Goal: Find specific page/section

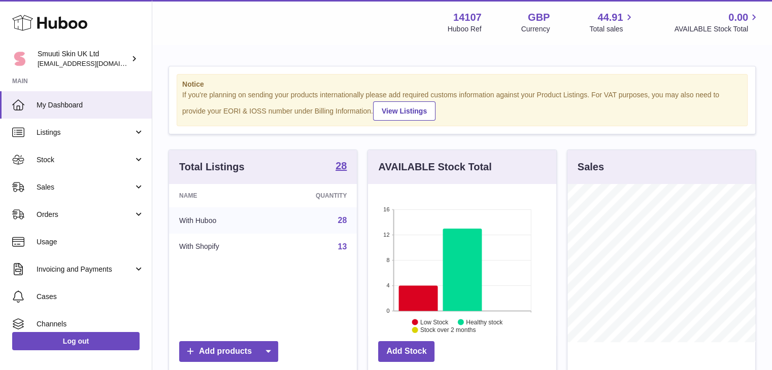
scroll to position [158, 188]
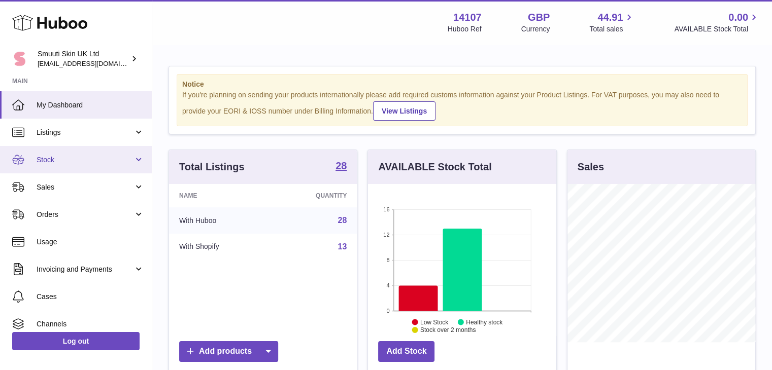
click at [132, 159] on link "Stock" at bounding box center [76, 159] width 152 height 27
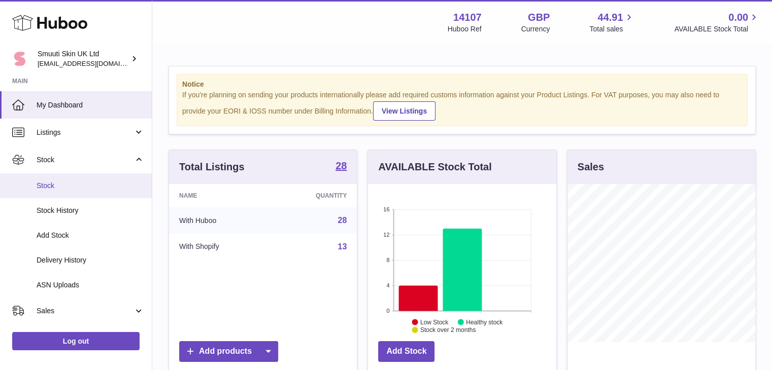
click at [57, 183] on span "Stock" at bounding box center [91, 186] width 108 height 10
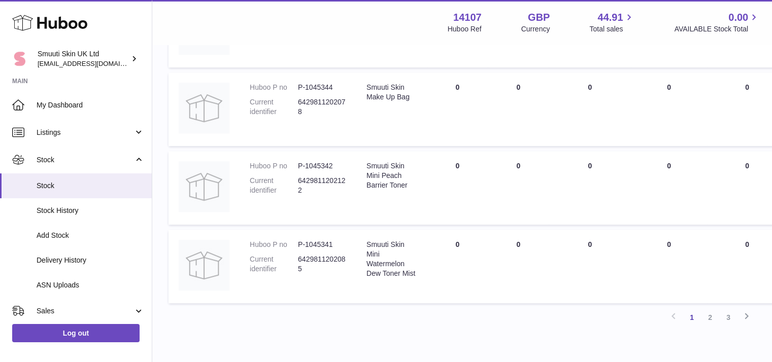
scroll to position [680, 0]
click at [707, 317] on link "2" at bounding box center [710, 317] width 18 height 18
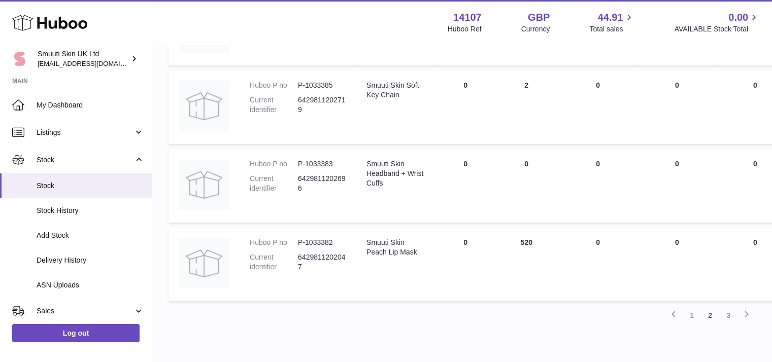
scroll to position [682, 0]
click at [728, 313] on link "3" at bounding box center [728, 315] width 18 height 18
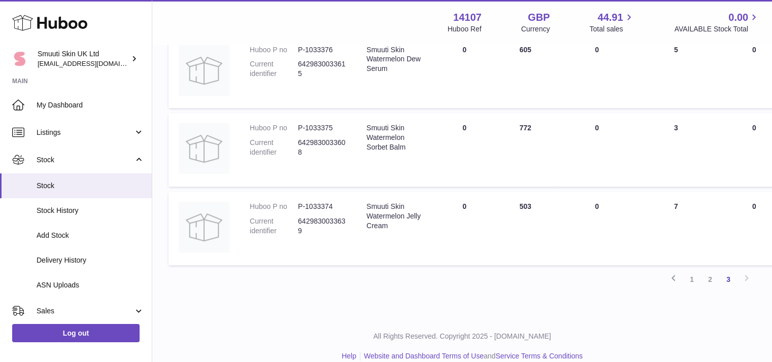
scroll to position [574, 0]
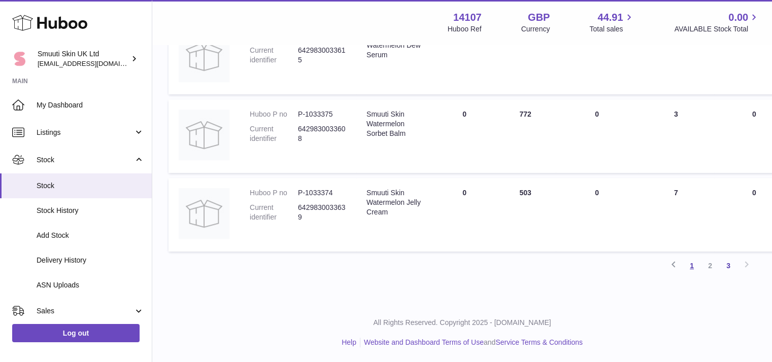
click at [689, 268] on link "1" at bounding box center [691, 266] width 18 height 18
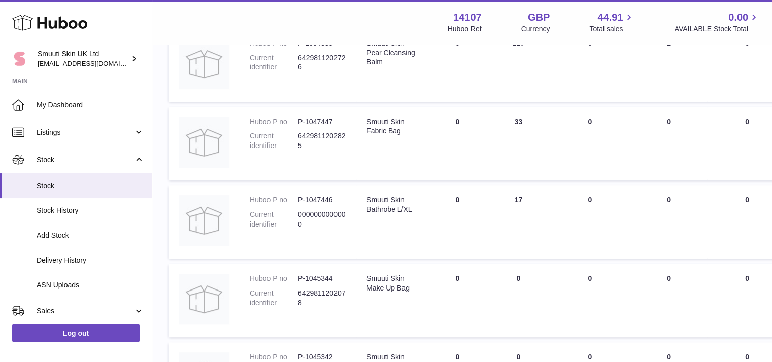
scroll to position [488, 0]
